Goal: Task Accomplishment & Management: Use online tool/utility

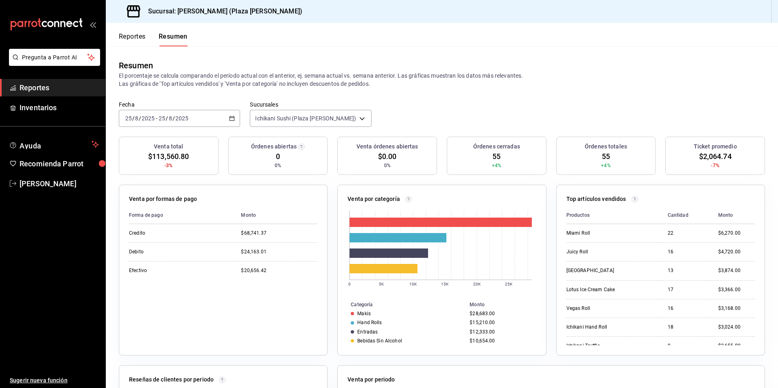
click at [47, 83] on span "Reportes" at bounding box center [59, 87] width 79 height 11
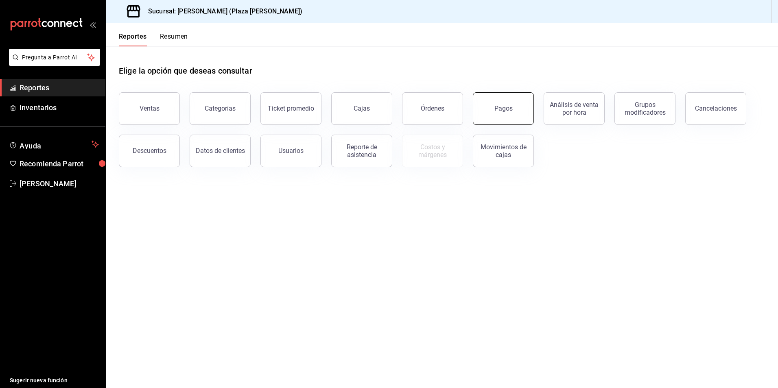
click at [505, 103] on button "Pagos" at bounding box center [503, 108] width 61 height 33
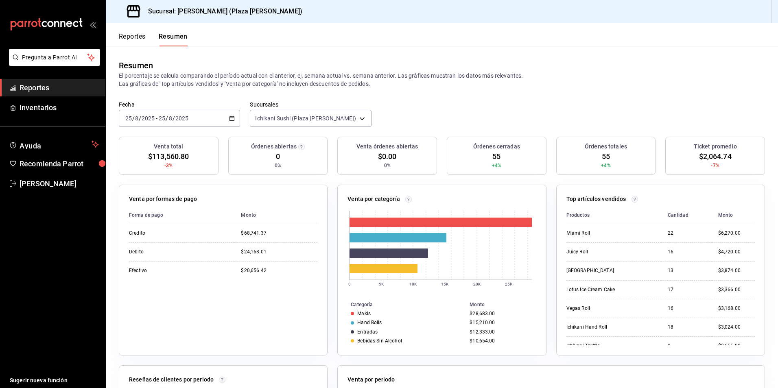
click at [59, 88] on span "Reportes" at bounding box center [59, 87] width 79 height 11
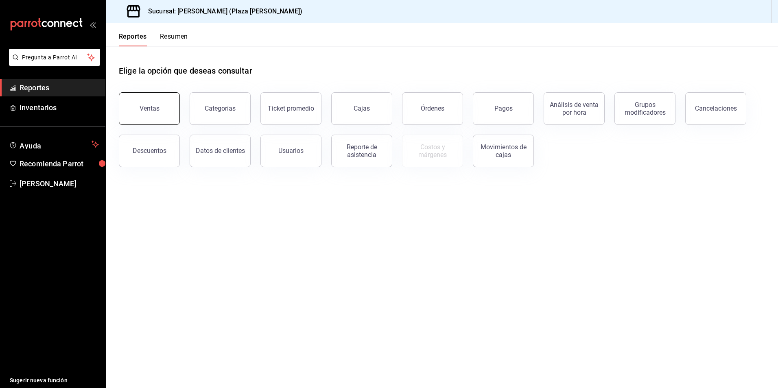
click at [164, 100] on button "Ventas" at bounding box center [149, 108] width 61 height 33
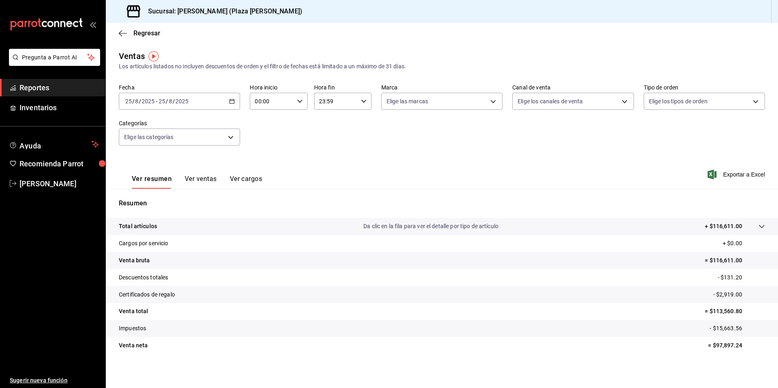
click at [212, 181] on button "Ver ventas" at bounding box center [201, 182] width 32 height 14
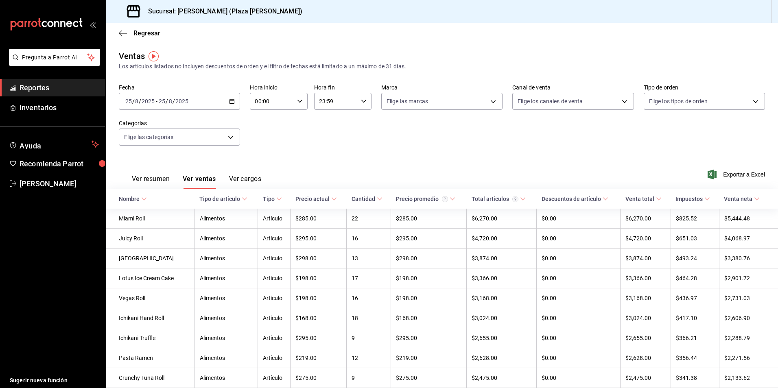
click at [738, 176] on span "Exportar a Excel" at bounding box center [737, 175] width 56 height 10
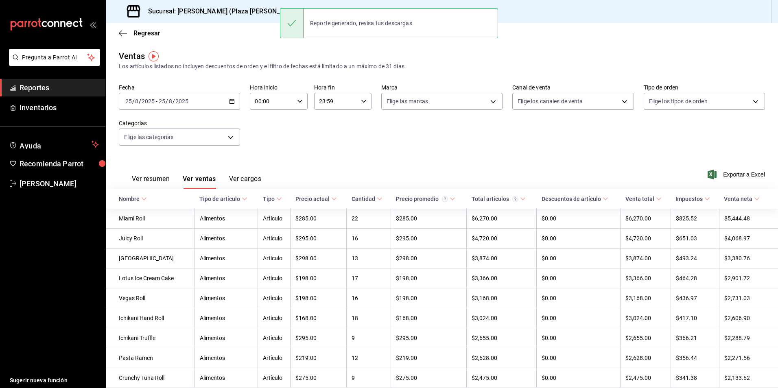
click at [498, 136] on div "Fecha 2025-08-25 25 / 8 / 2025 - 2025-08-25 25 / 8 / 2025 Hora inicio 00:00 Hor…" at bounding box center [442, 120] width 646 height 72
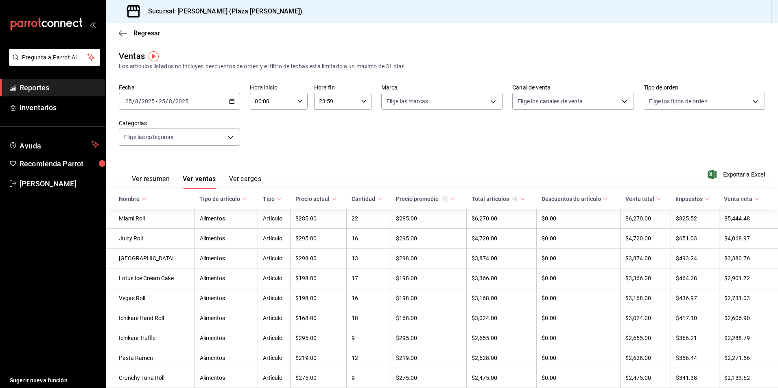
click at [51, 88] on span "Reportes" at bounding box center [59, 87] width 79 height 11
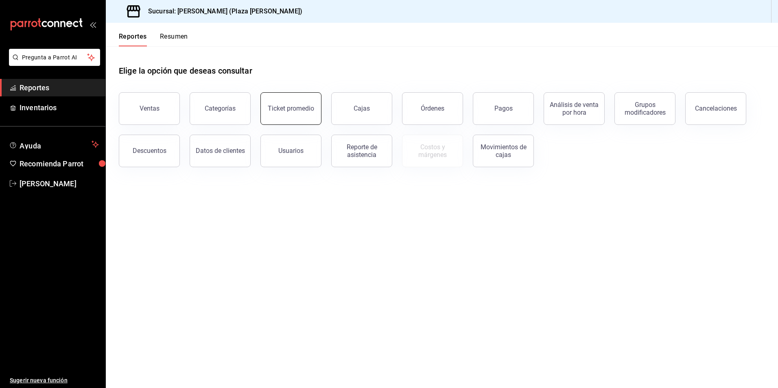
click at [279, 121] on button "Ticket promedio" at bounding box center [290, 108] width 61 height 33
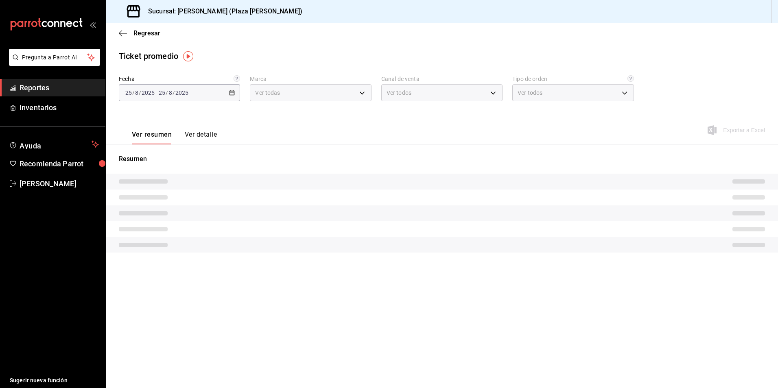
type input "abc0a998-24f3-49b9-87eb-b6f27766d4d5"
type input "PARROT,UBER_EATS,RAPPI,DIDI_FOOD,ONLINE"
type input "c62a6c8a-5deb-4e34-9cb3-511eee532814,EXTERNAL"
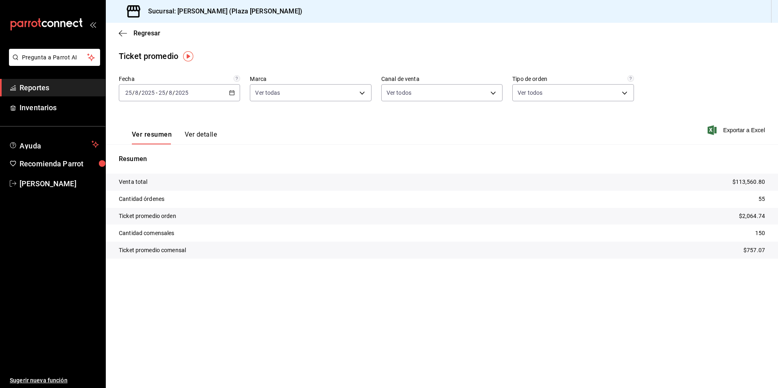
click at [215, 98] on div "2025-08-25 25 / 8 / 2025 - 2025-08-25 25 / 8 / 2025" at bounding box center [179, 92] width 121 height 17
click at [155, 119] on span "Hoy" at bounding box center [157, 117] width 63 height 9
click at [220, 112] on div "Ver resumen Ver detalle Exportar a Excel" at bounding box center [442, 127] width 672 height 33
click at [186, 137] on button "Ver detalle" at bounding box center [201, 138] width 32 height 14
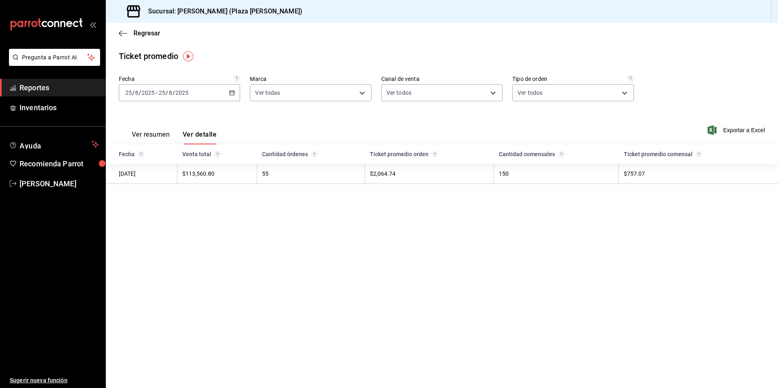
click at [475, 274] on main "Regresar Ticket promedio Fecha 2025-08-25 25 / 8 / 2025 - 2025-08-25 25 / 8 / 2…" at bounding box center [442, 205] width 672 height 365
click at [55, 89] on span "Reportes" at bounding box center [59, 87] width 79 height 11
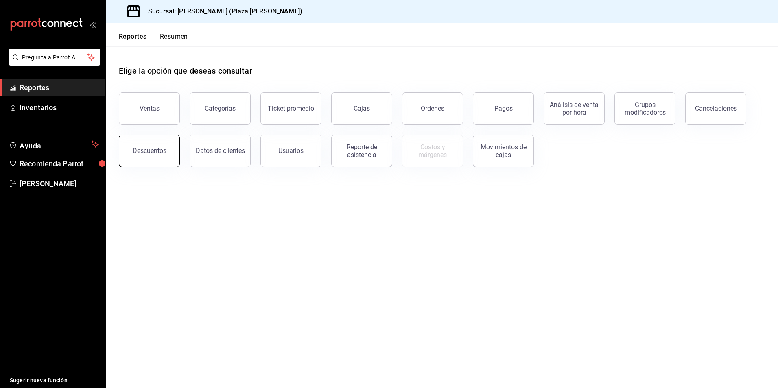
click at [170, 164] on button "Descuentos" at bounding box center [149, 151] width 61 height 33
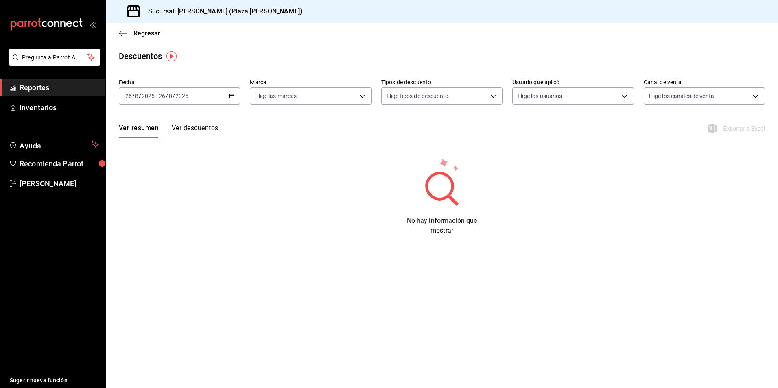
click at [196, 98] on div "2025-08-26 26 / 8 / 2025 - 2025-08-26 26 / 8 / 2025" at bounding box center [179, 95] width 121 height 17
click at [170, 140] on span "Ayer" at bounding box center [157, 139] width 63 height 9
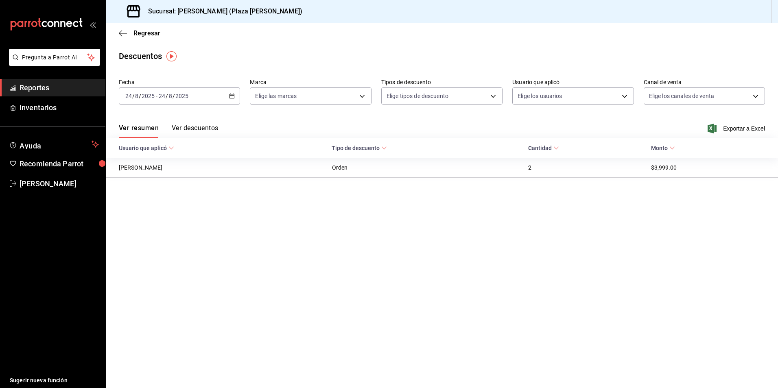
click at [227, 100] on div "2025-08-24 24 / 8 / 2025 - 2025-08-24 24 / 8 / 2025" at bounding box center [179, 95] width 121 height 17
click at [164, 126] on li "Hoy" at bounding box center [157, 120] width 76 height 18
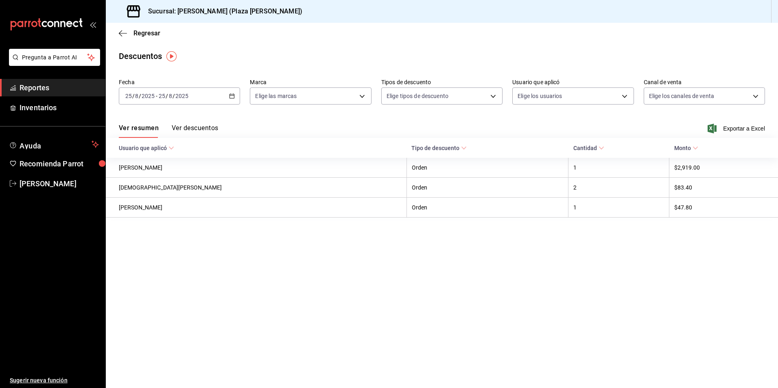
click at [178, 128] on button "Ver descuentos" at bounding box center [195, 131] width 46 height 14
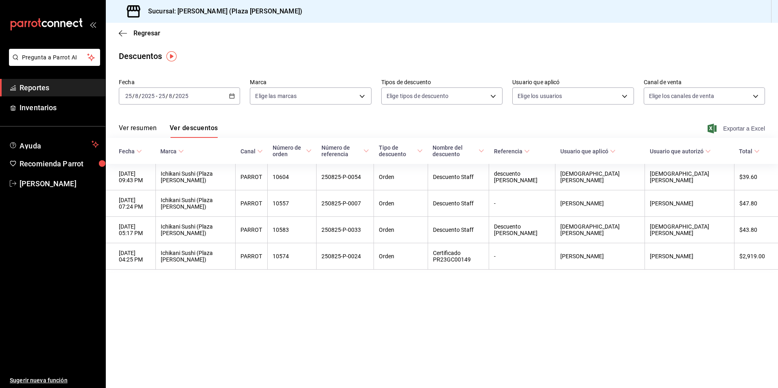
click at [734, 129] on span "Exportar a Excel" at bounding box center [737, 129] width 56 height 10
click at [424, 36] on div "Regresar" at bounding box center [442, 33] width 672 height 21
click at [22, 92] on span "Reportes" at bounding box center [59, 87] width 79 height 11
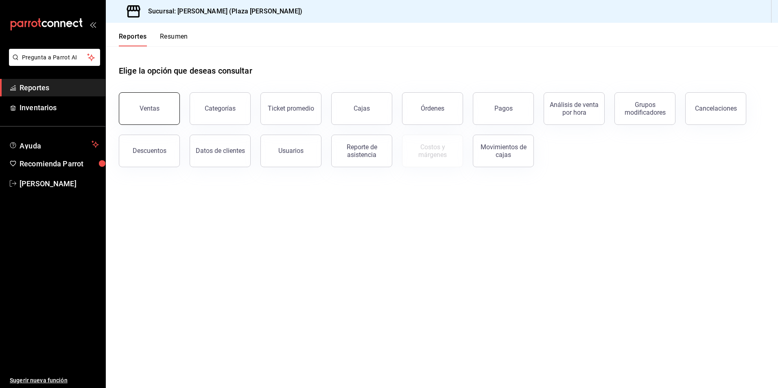
click at [172, 100] on button "Ventas" at bounding box center [149, 108] width 61 height 33
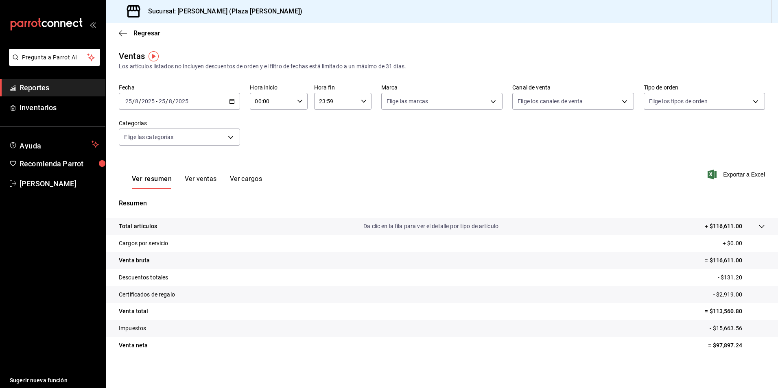
click at [224, 101] on div "2025-08-25 25 / 8 / 2025 - 2025-08-25 25 / 8 / 2025" at bounding box center [179, 101] width 121 height 17
click at [209, 178] on button "Ver ventas" at bounding box center [201, 182] width 32 height 14
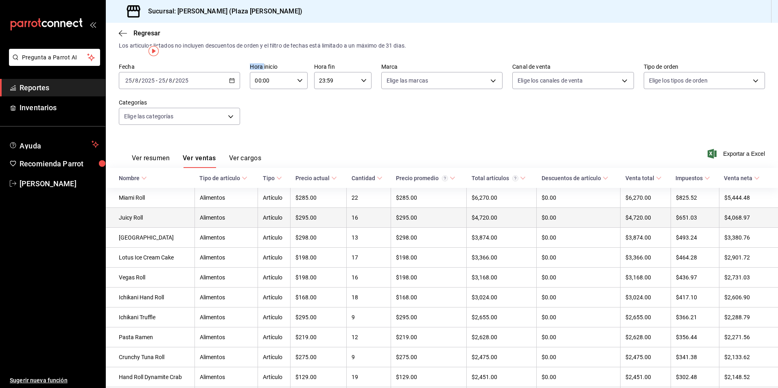
scroll to position [41, 0]
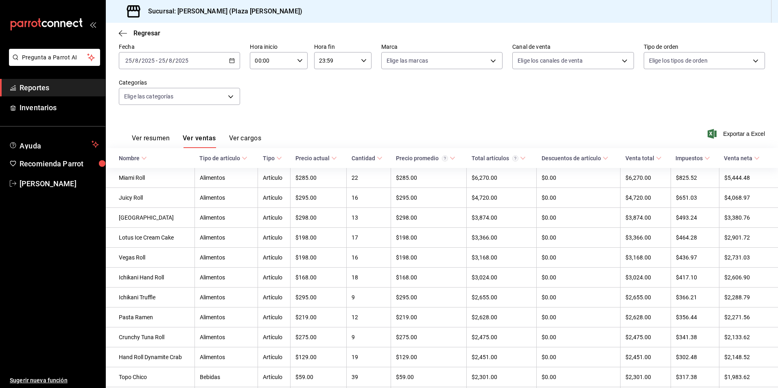
click at [426, 92] on div "Fecha 2025-08-25 25 / 8 / 2025 - 2025-08-25 25 / 8 / 2025 Hora inicio 00:00 Hor…" at bounding box center [442, 79] width 646 height 72
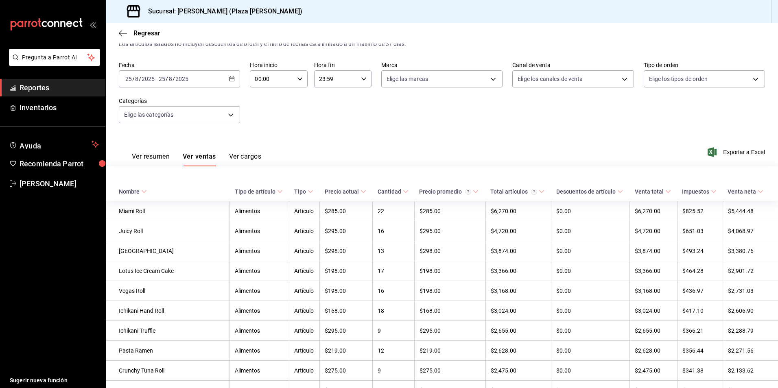
scroll to position [0, 0]
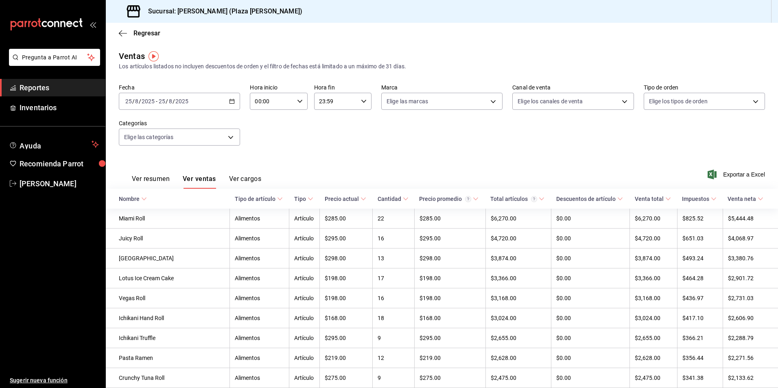
click at [55, 88] on span "Reportes" at bounding box center [59, 87] width 79 height 11
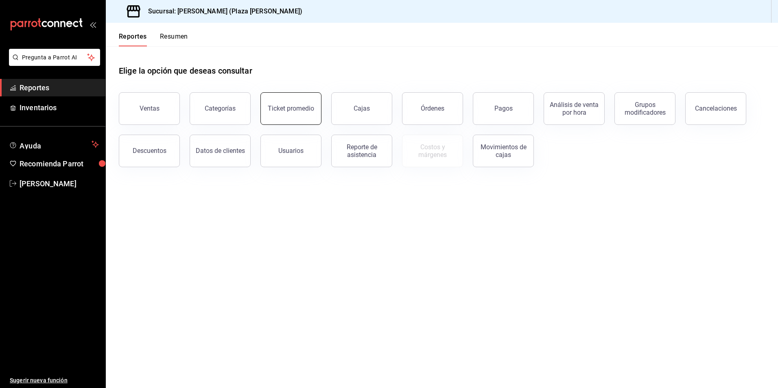
click at [304, 120] on button "Ticket promedio" at bounding box center [290, 108] width 61 height 33
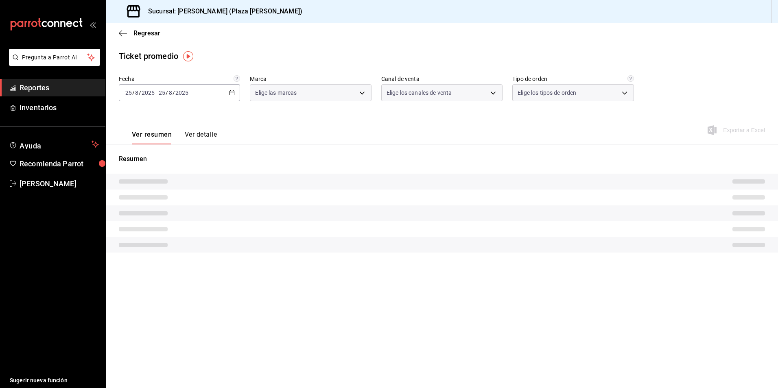
type input "abc0a998-24f3-49b9-87eb-b6f27766d4d5"
type input "PARROT,UBER_EATS,RAPPI,DIDI_FOOD,ONLINE"
type input "c62a6c8a-5deb-4e34-9cb3-511eee532814,EXTERNAL"
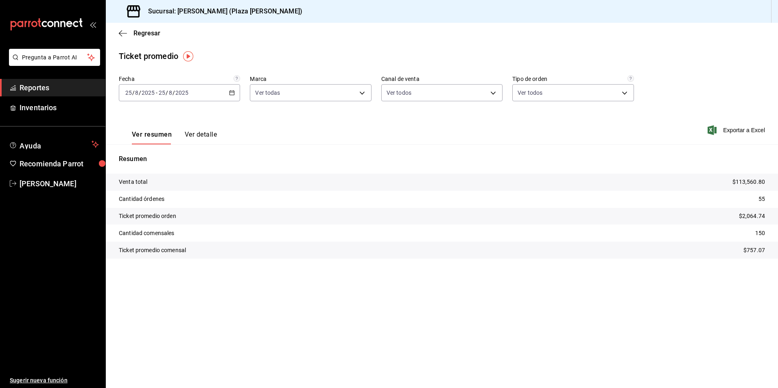
click at [59, 94] on link "Reportes" at bounding box center [52, 87] width 105 height 17
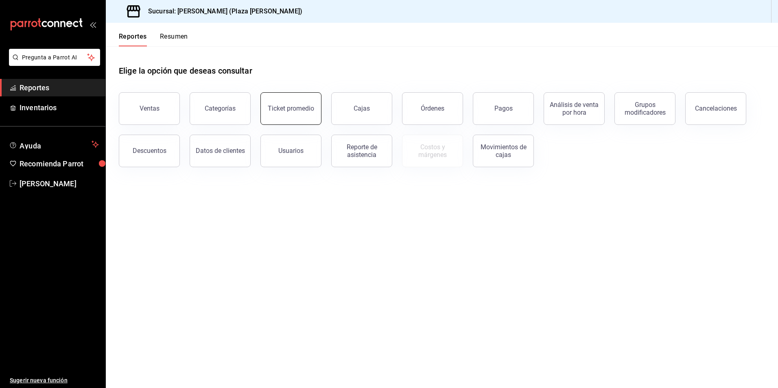
click at [302, 110] on div "Ticket promedio" at bounding box center [291, 109] width 46 height 8
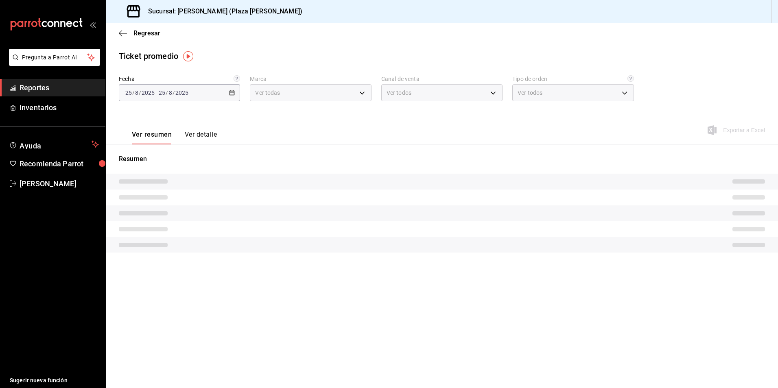
type input "abc0a998-24f3-49b9-87eb-b6f27766d4d5"
type input "PARROT,UBER_EATS,RAPPI,DIDI_FOOD,ONLINE"
type input "c62a6c8a-5deb-4e34-9cb3-511eee532814,EXTERNAL"
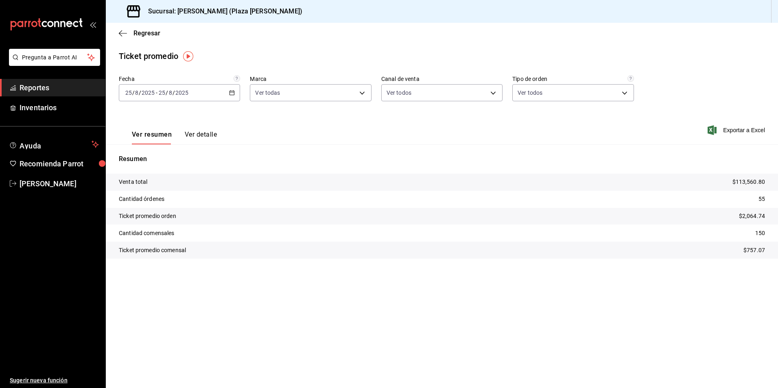
click at [195, 135] on button "Ver detalle" at bounding box center [201, 138] width 32 height 14
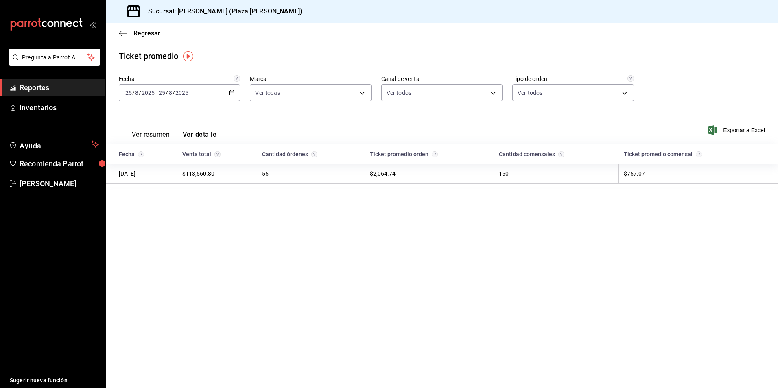
click at [63, 87] on span "Reportes" at bounding box center [59, 87] width 79 height 11
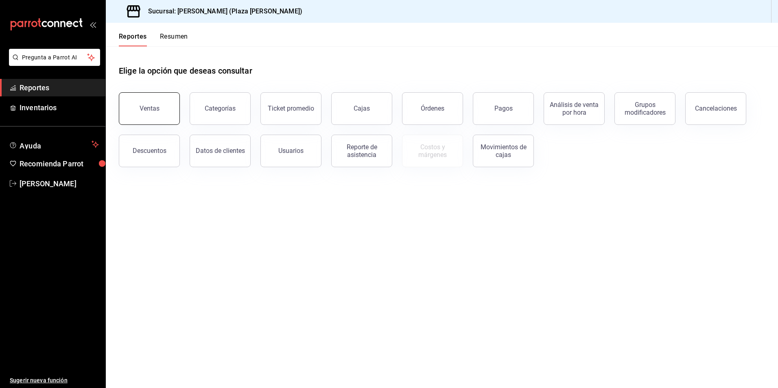
click at [158, 115] on button "Ventas" at bounding box center [149, 108] width 61 height 33
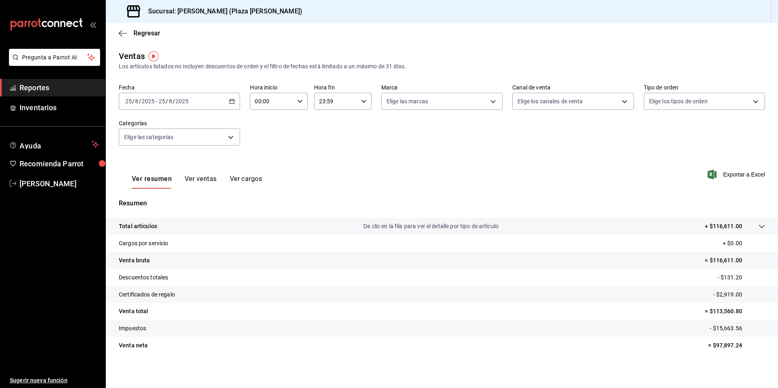
click at [199, 183] on button "Ver ventas" at bounding box center [201, 182] width 32 height 14
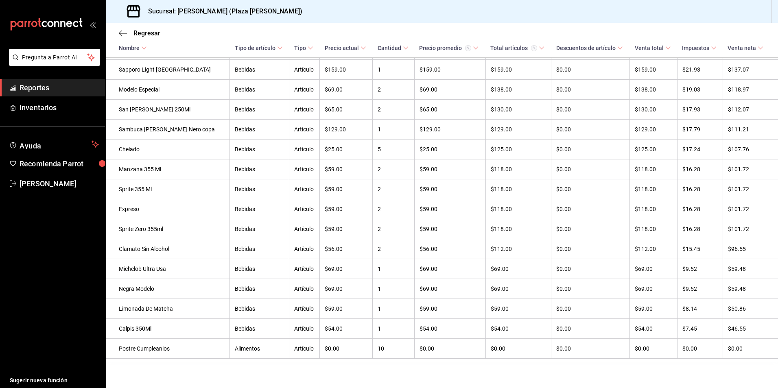
scroll to position [2428, 0]
